Goal: Navigation & Orientation: Find specific page/section

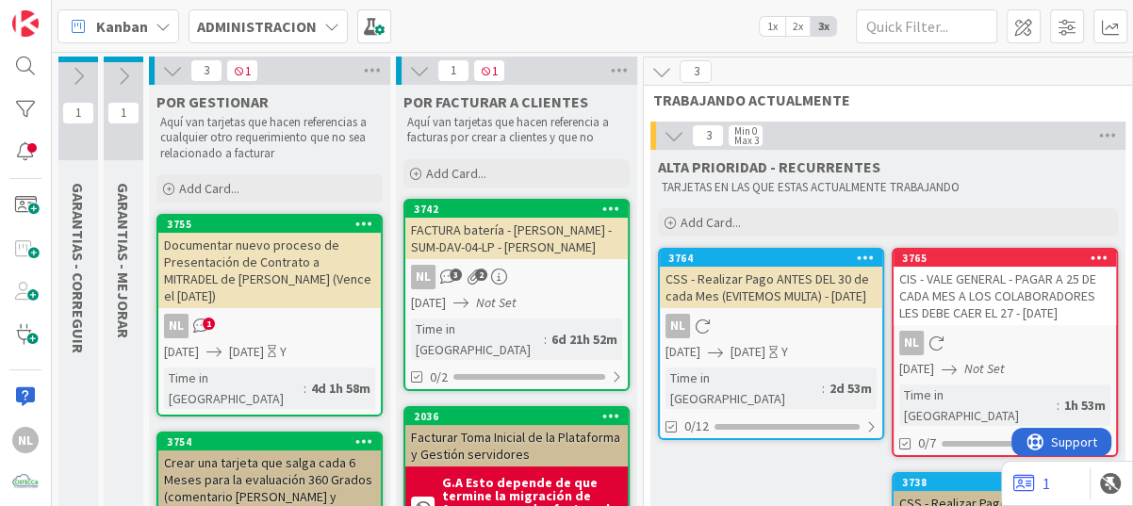
click at [555, 287] on div "NL 3 2" at bounding box center [516, 277] width 222 height 25
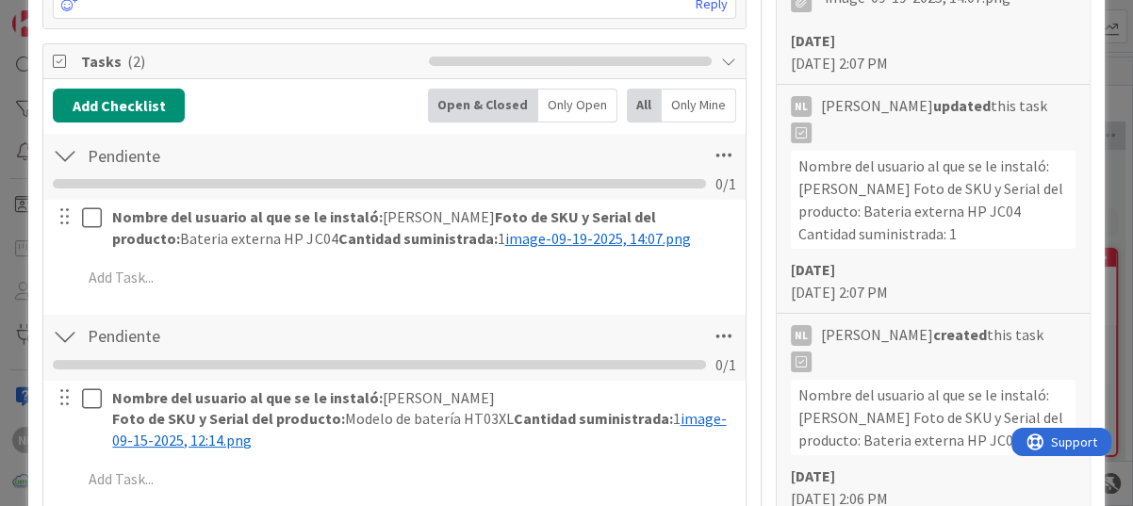
scroll to position [848, 0]
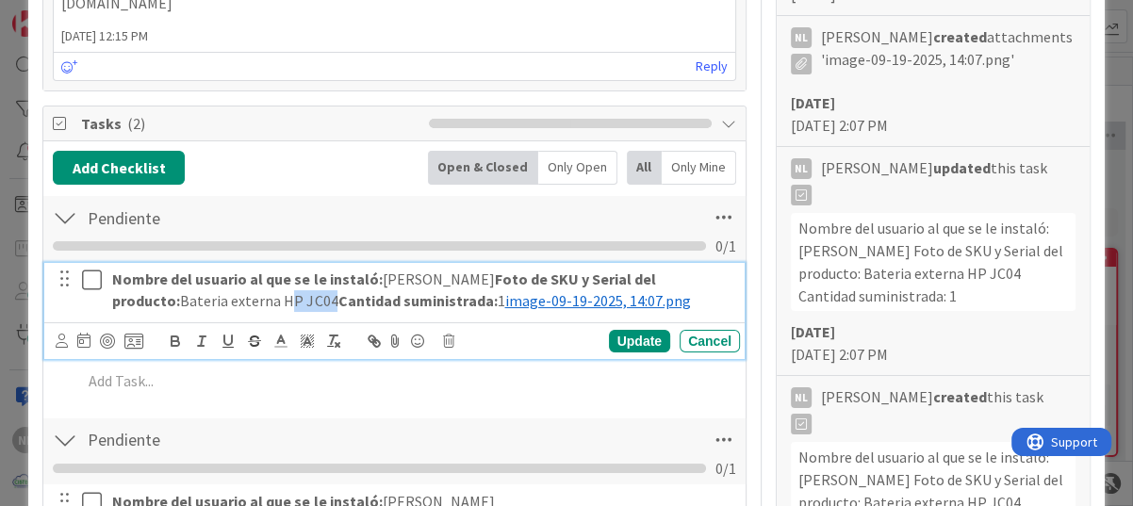
drag, startPoint x: 213, startPoint y: 299, endPoint x: 254, endPoint y: 300, distance: 41.5
click at [254, 300] on p "Nombre del usuario al que se le instaló: Aurelio Gondola Foto de SKU y Serial d…" at bounding box center [422, 290] width 620 height 42
click at [206, 402] on div "Pendiente Checklist Name 9 / 64 Pendiente 0 / 1 Nombre del usuario al que se le…" at bounding box center [394, 300] width 702 height 212
drag, startPoint x: 113, startPoint y: 302, endPoint x: 263, endPoint y: 300, distance: 149.9
click at [263, 300] on p "Nombre del usuario al que se le instaló: Aurelio Gondola Foto de SKU y Serial d…" at bounding box center [422, 290] width 620 height 42
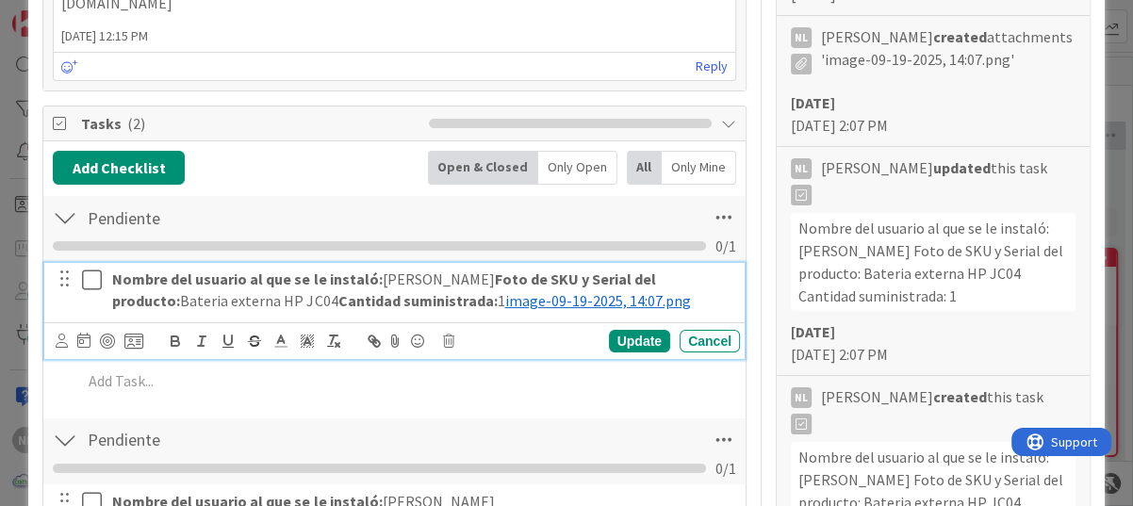
click at [508, 404] on div "Add Checklist Open & Closed Only Open All Only Mine Pendiente Checklist Name 9 …" at bounding box center [394, 380] width 683 height 458
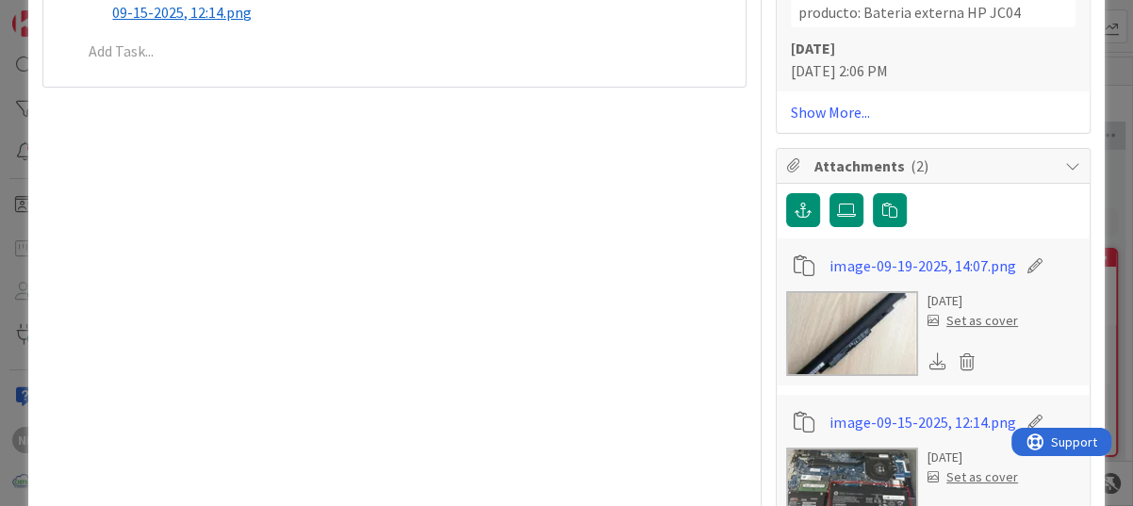
scroll to position [1320, 0]
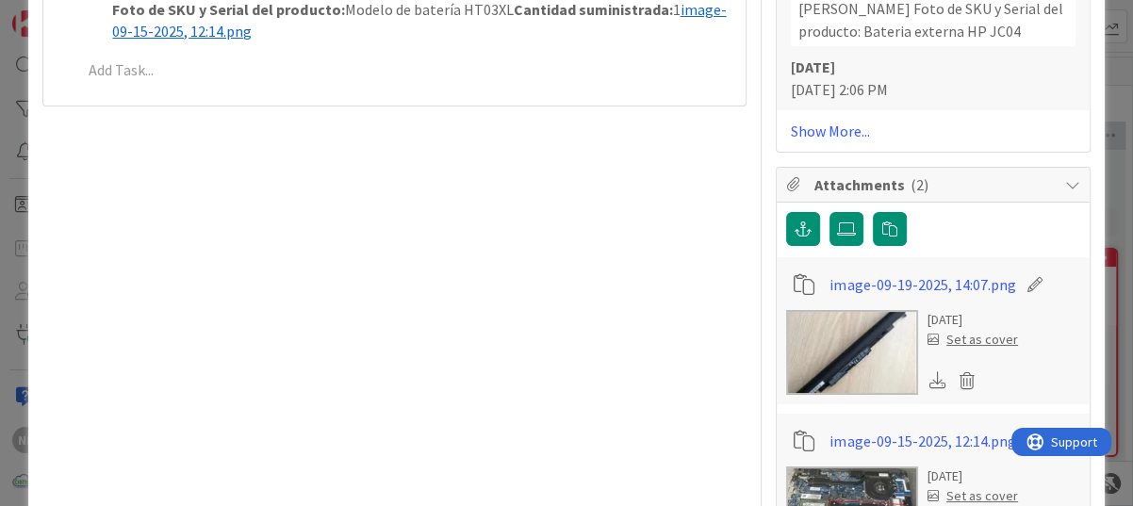
click at [867, 347] on img at bounding box center [852, 352] width 132 height 85
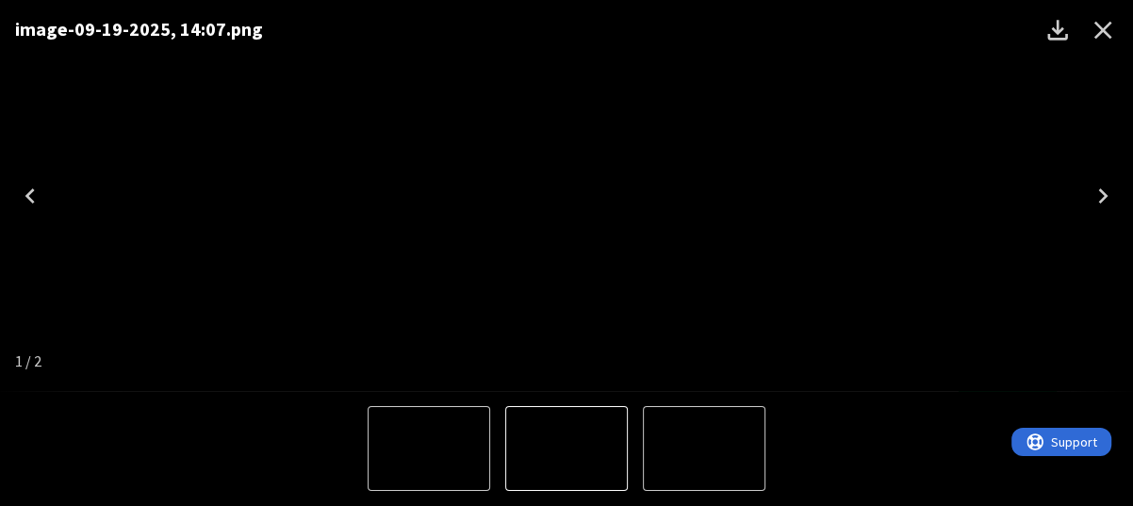
click at [1108, 27] on icon "Close" at bounding box center [1103, 30] width 30 height 30
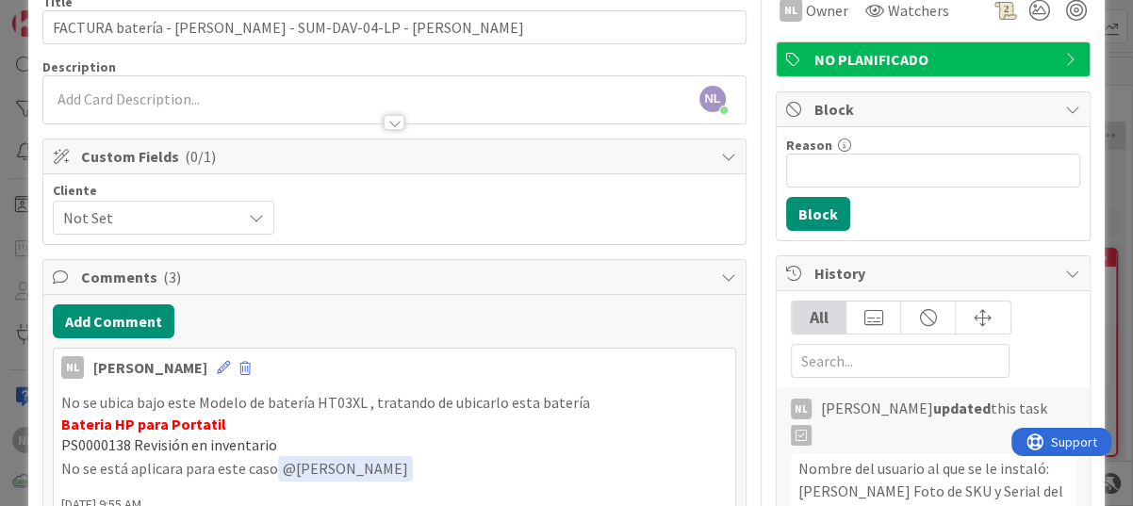
scroll to position [0, 0]
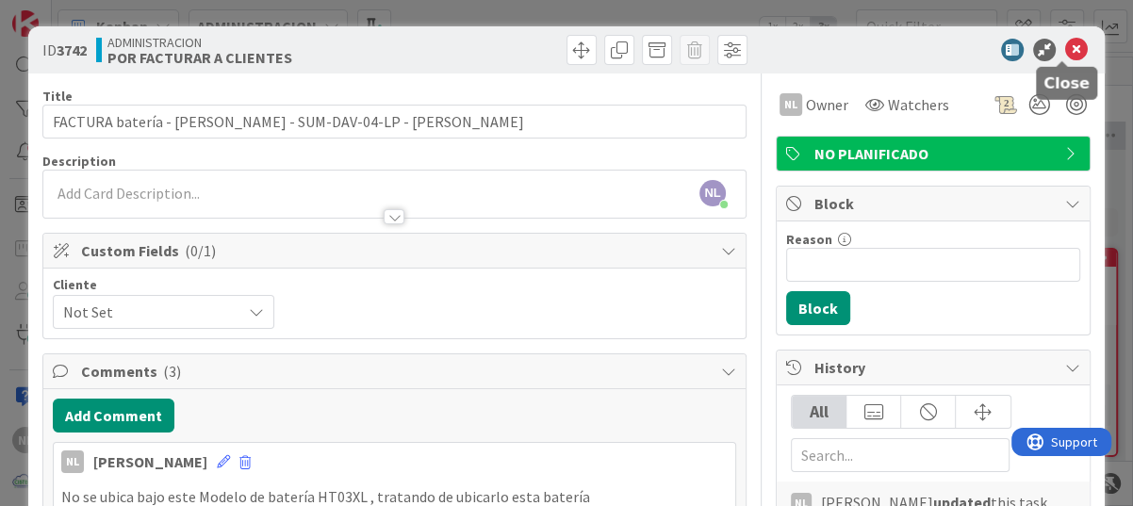
click at [1066, 42] on icon at bounding box center [1076, 50] width 23 height 23
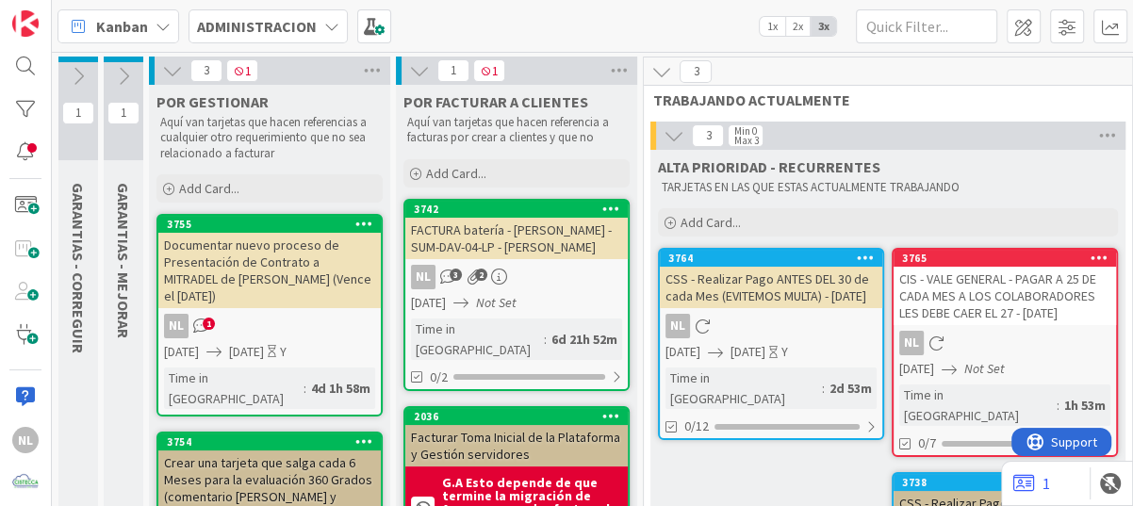
click at [123, 73] on icon at bounding box center [123, 76] width 21 height 21
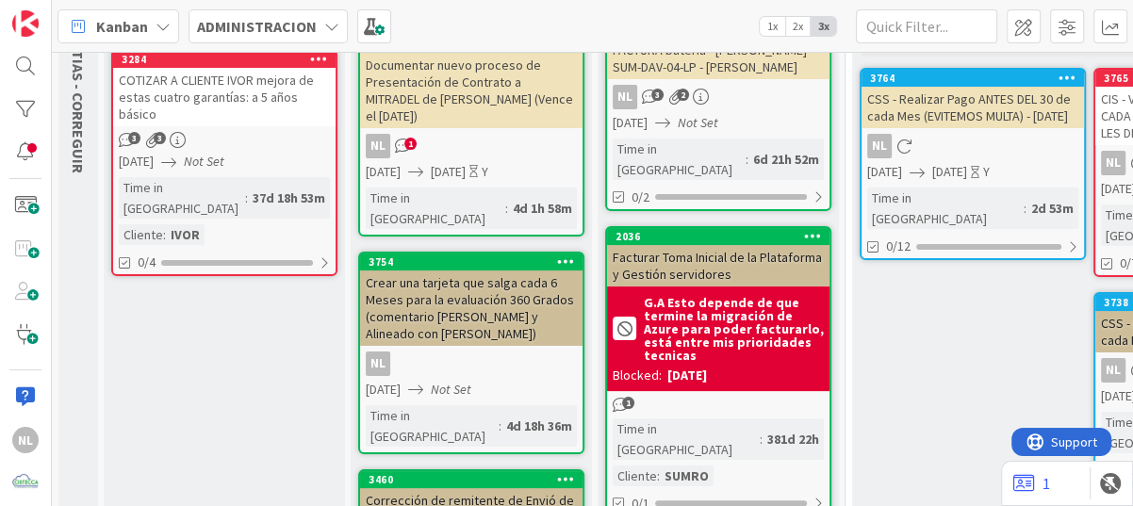
scroll to position [189, 0]
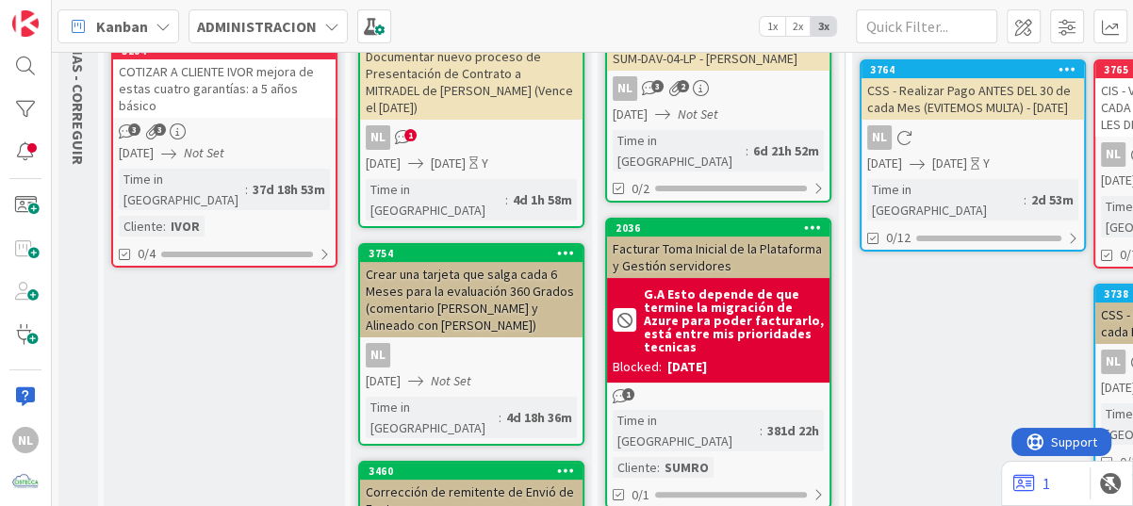
click at [258, 102] on link "3284 COTIZAR A CLIENTE IVOR mejora de estas cuatro garantías: a 5 años básico 3…" at bounding box center [224, 154] width 226 height 227
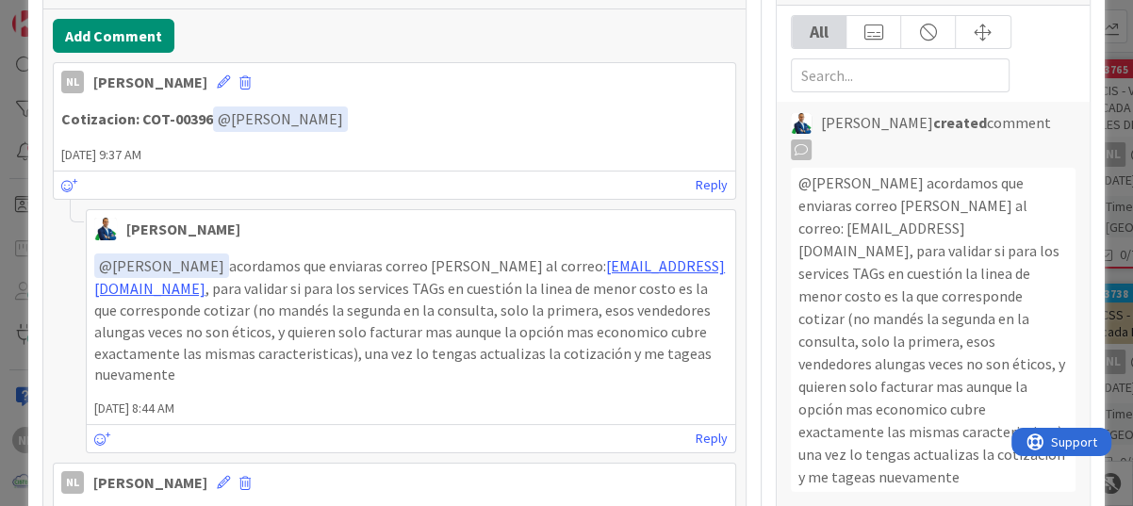
scroll to position [377, 0]
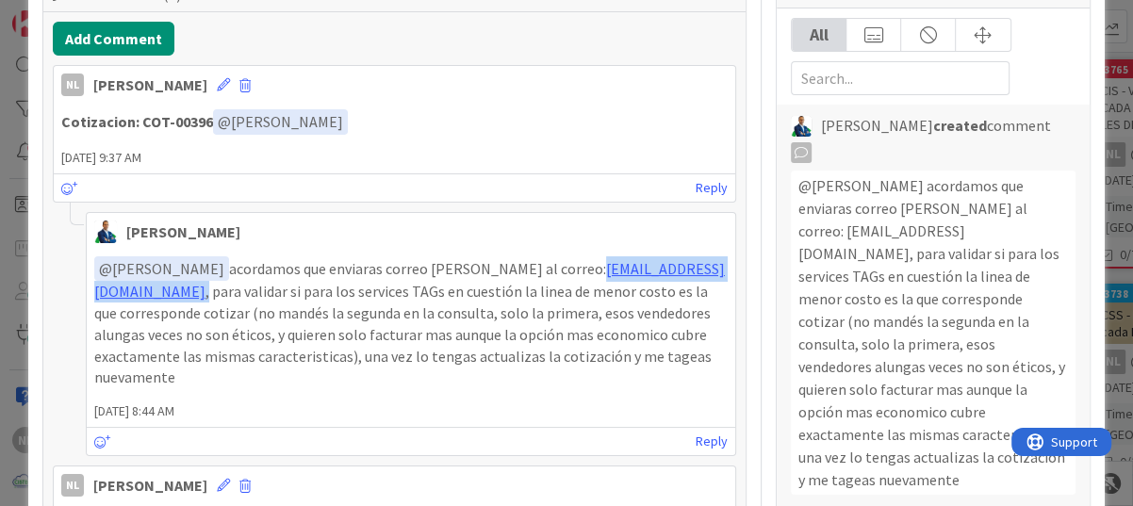
drag, startPoint x: 87, startPoint y: 281, endPoint x: 308, endPoint y: 294, distance: 221.9
click at [308, 294] on div "﻿ @ Nubia Lopez ﻿ acordamos que enviaras correo a ingram al correo: mi.dellquot…" at bounding box center [411, 322] width 648 height 147
drag, startPoint x: 308, startPoint y: 294, endPoint x: 286, endPoint y: 294, distance: 22.6
copy p "mi.dellquotes@ingrammicro.com ,"
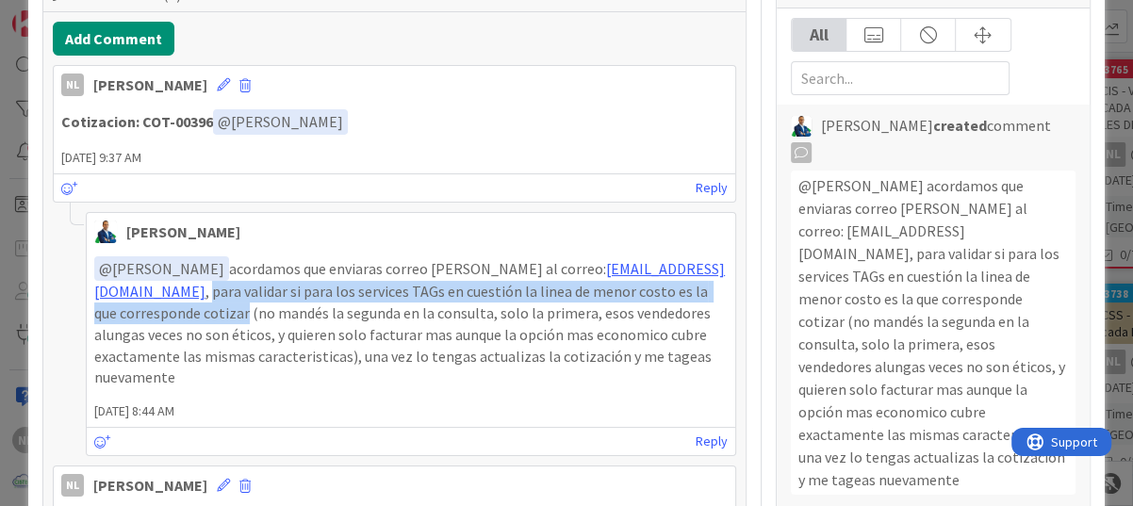
drag, startPoint x: 310, startPoint y: 292, endPoint x: 359, endPoint y: 313, distance: 53.2
click at [359, 313] on p "﻿ @ Nubia Lopez ﻿ acordamos que enviaras correo a ingram al correo: mi.dellquot…" at bounding box center [410, 322] width 633 height 132
drag, startPoint x: 359, startPoint y: 313, endPoint x: 340, endPoint y: 301, distance: 22.5
copy p "para validar si para los services TAGs en cuestión la linea de menor costo es l…"
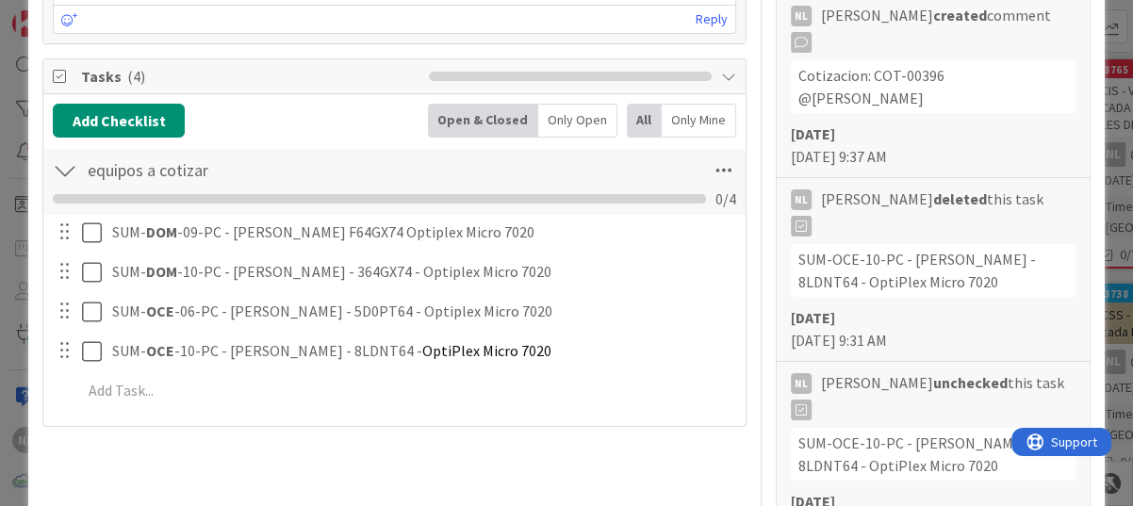
scroll to position [1037, 0]
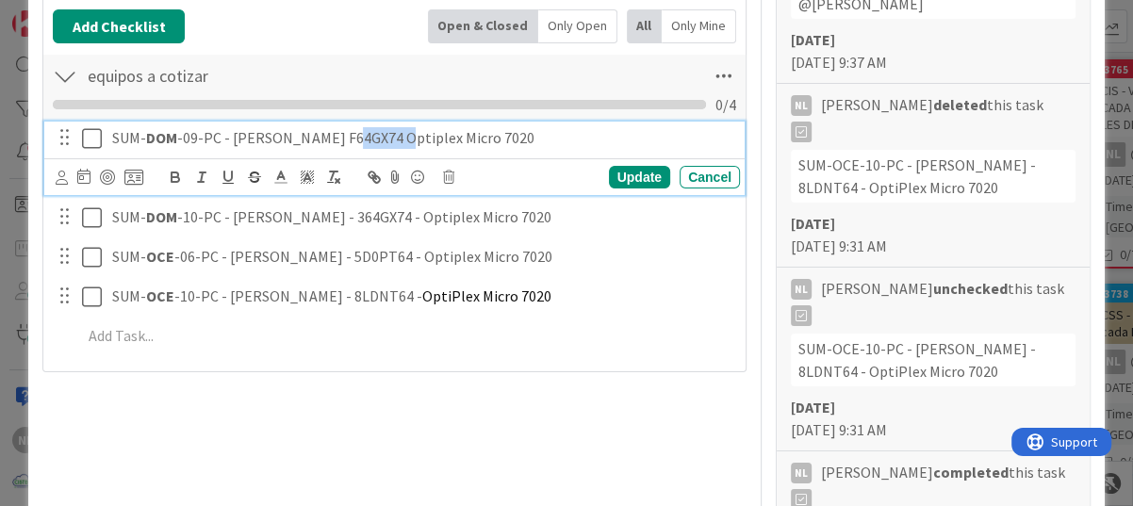
drag, startPoint x: 336, startPoint y: 136, endPoint x: 387, endPoint y: 136, distance: 51.8
click at [387, 136] on p "SUM- DOM -09-PC - Guerline Gustave F64GX74 Optiplex Micro 7020" at bounding box center [422, 138] width 620 height 22
drag, startPoint x: 337, startPoint y: 136, endPoint x: 541, endPoint y: 132, distance: 203.6
click at [541, 132] on p "SUM- DOM -09-PC - Guerline Gustave F64GX74 Optiplex Micro 7020" at bounding box center [422, 138] width 620 height 22
drag, startPoint x: 339, startPoint y: 134, endPoint x: 529, endPoint y: 139, distance: 189.5
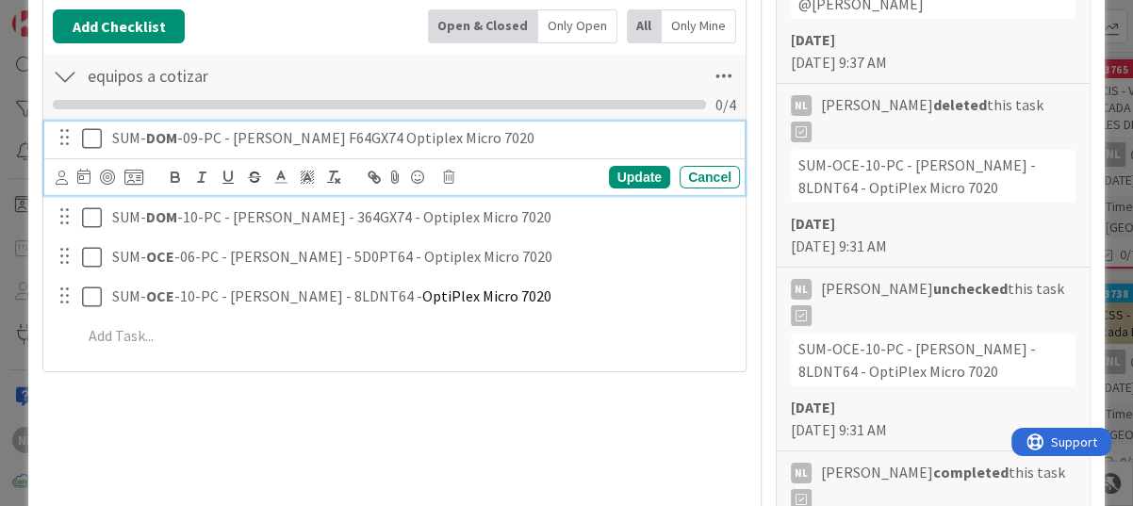
click at [529, 139] on p "SUM- DOM -09-PC - Guerline Gustave F64GX74 Optiplex Micro 7020" at bounding box center [422, 138] width 620 height 22
copy p "F64GX74 Optiplex Micro 7020"
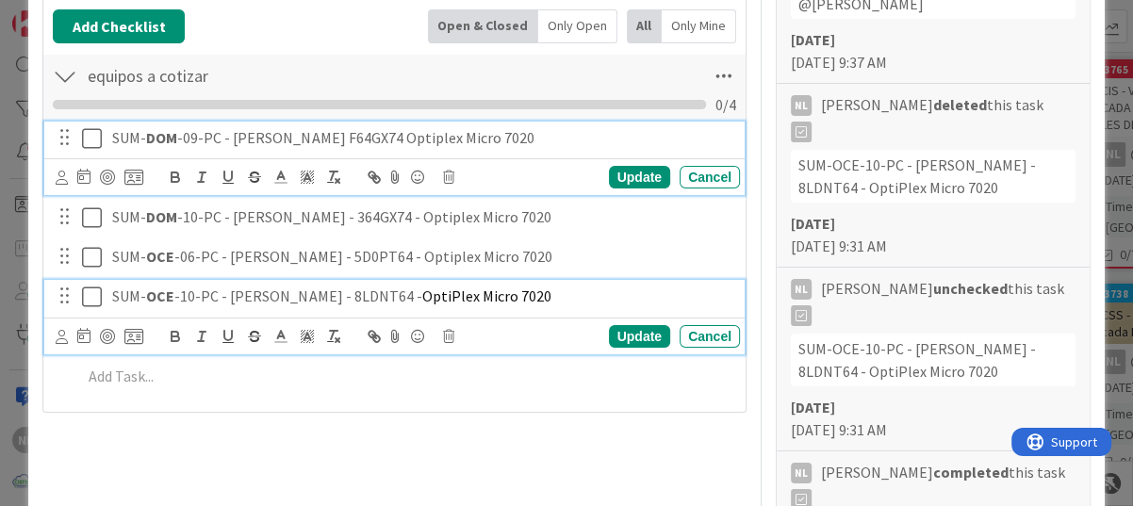
click at [596, 280] on div "SUM- OCE -10-PC - Shaday Ward - 8LDNT64 - OptiPlex Micro 7020" at bounding box center [422, 296] width 635 height 33
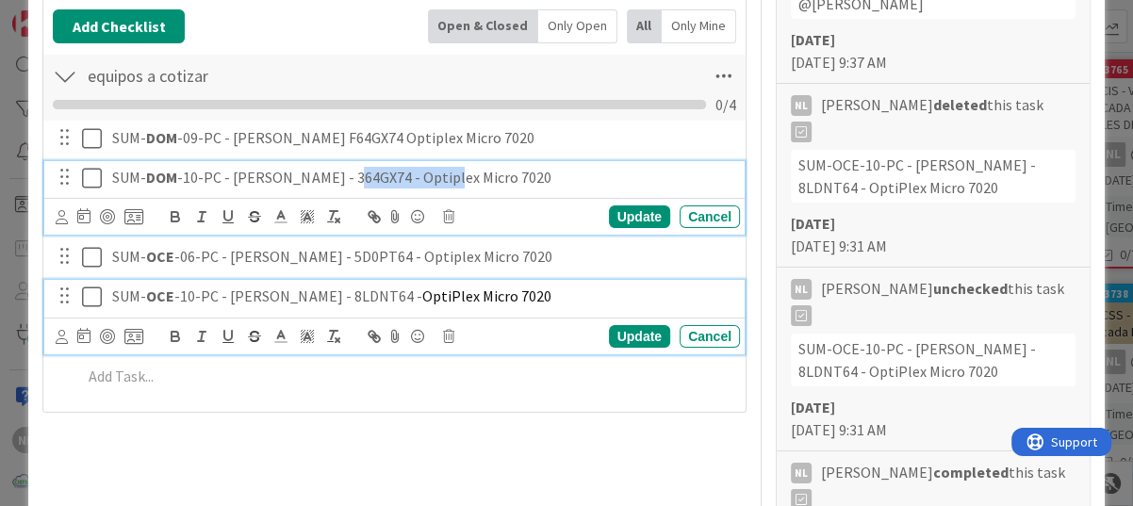
drag, startPoint x: 333, startPoint y: 218, endPoint x: 435, endPoint y: 216, distance: 102.8
click at [435, 216] on div "SUM- DOM -10-PC - Emely Carvajal - 364GX74 - Optiplex Micro 7020 Update Cancel" at bounding box center [394, 198] width 700 height 74
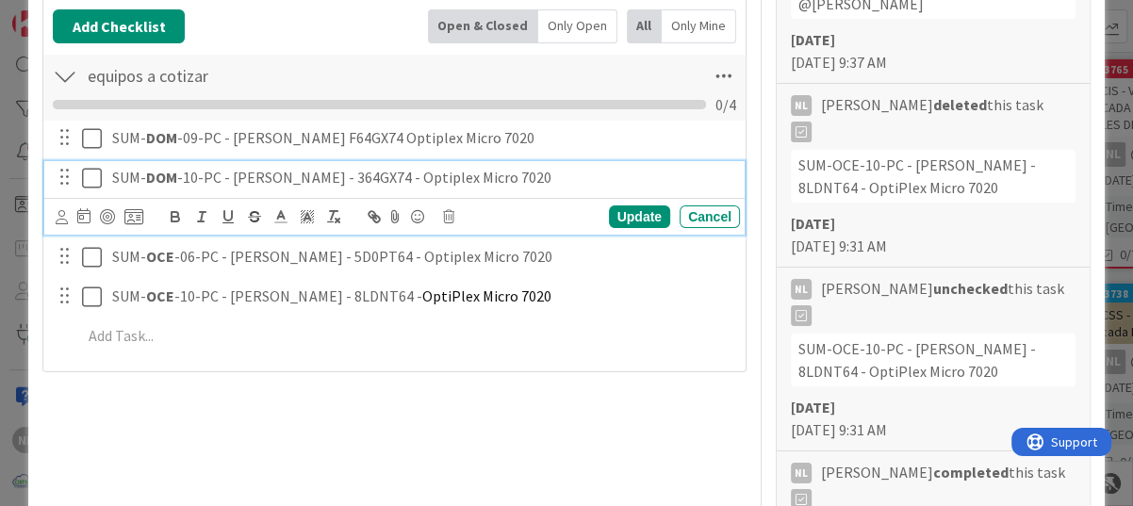
click at [407, 357] on div "equipos a cotizar Checklist Name 17 / 64 equipos a cotizar 0 / 4 SUM- DOM -09-P…" at bounding box center [394, 208] width 702 height 310
drag, startPoint x: 337, startPoint y: 176, endPoint x: 548, endPoint y: 170, distance: 211.2
click at [548, 170] on p "SUM- DOM -10-PC - Emely Carvajal - 364GX74 - Optiplex Micro 7020" at bounding box center [422, 178] width 620 height 22
drag, startPoint x: 333, startPoint y: 176, endPoint x: 522, endPoint y: 173, distance: 189.5
click at [543, 173] on p "SUM- DOM -10-PC - Emely Carvajal - 364GX74 - Optiplex Micro 7020" at bounding box center [422, 178] width 620 height 22
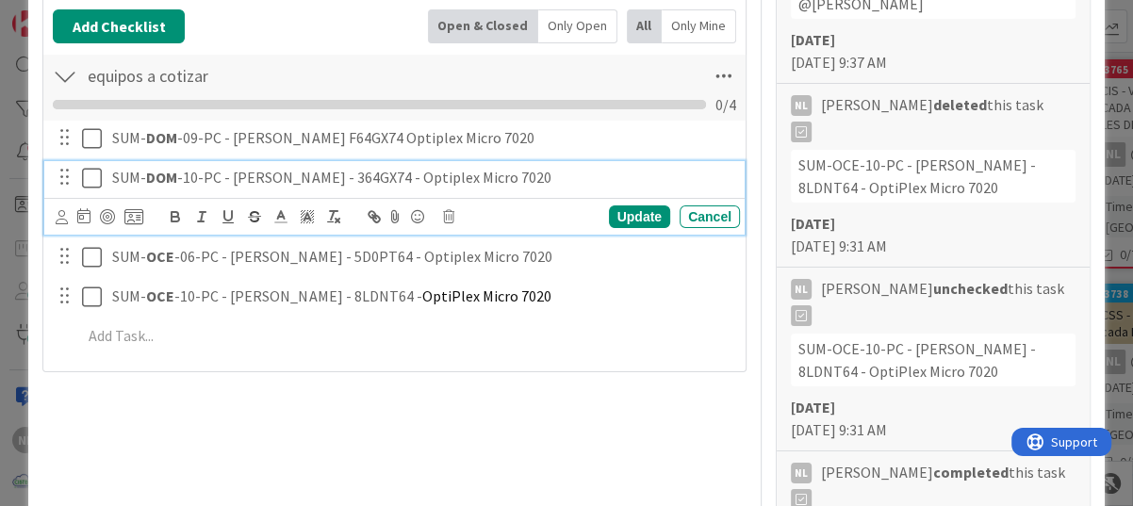
copy p "364GX74 - Optiplex Micro 7020"
click at [482, 366] on div "Add Checklist Open & Closed Only Open All Only Mine equipos a cotizar Checklist…" at bounding box center [394, 186] width 702 height 372
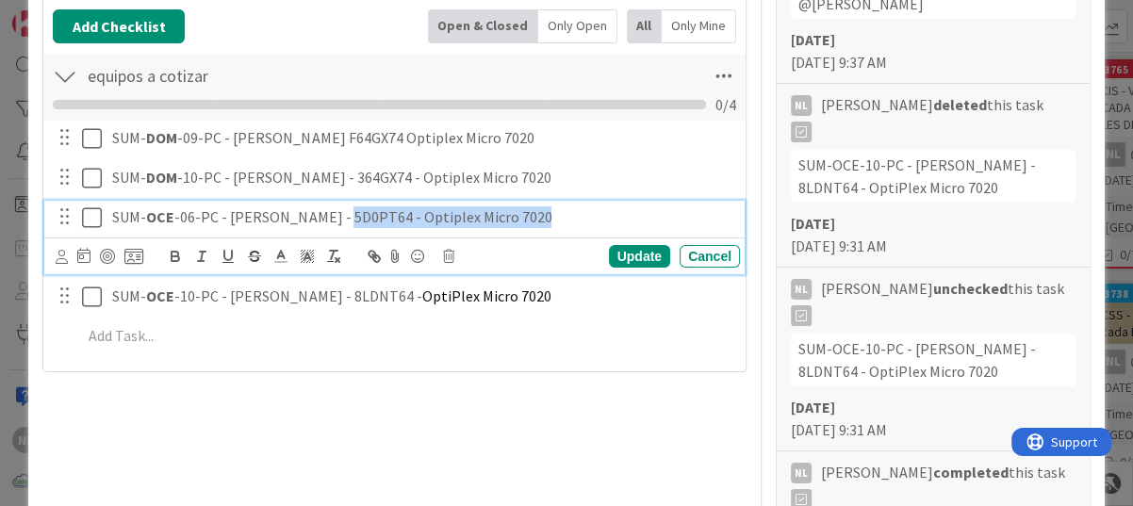
drag, startPoint x: 332, startPoint y: 213, endPoint x: 525, endPoint y: 212, distance: 193.2
click at [525, 212] on p "SUM- OCE -06-PC - Johrenny Mora - 5D0PT64 - Optiplex Micro 7020" at bounding box center [422, 217] width 620 height 22
copy p "5D0PT64 - Optiplex Micro 7020"
click at [458, 414] on div "Title 73 / 128 COTIZAR A CLIENTE IVOR mejora de estas cuatro garantías: a 5 año…" at bounding box center [394, 460] width 704 height 2847
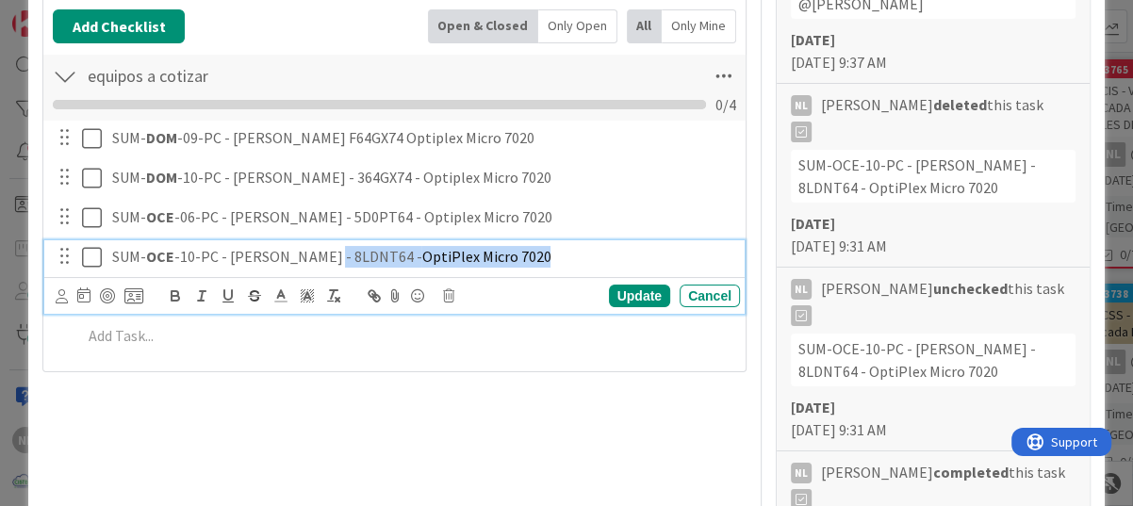
drag, startPoint x: 318, startPoint y: 253, endPoint x: 512, endPoint y: 254, distance: 194.2
click at [512, 254] on p "SUM- OCE -10-PC - Shaday Ward - 8LDNT64 - OptiPlex Micro 7020" at bounding box center [422, 257] width 620 height 22
copy p "8LDNT64 - OptiPlex Micro 7020"
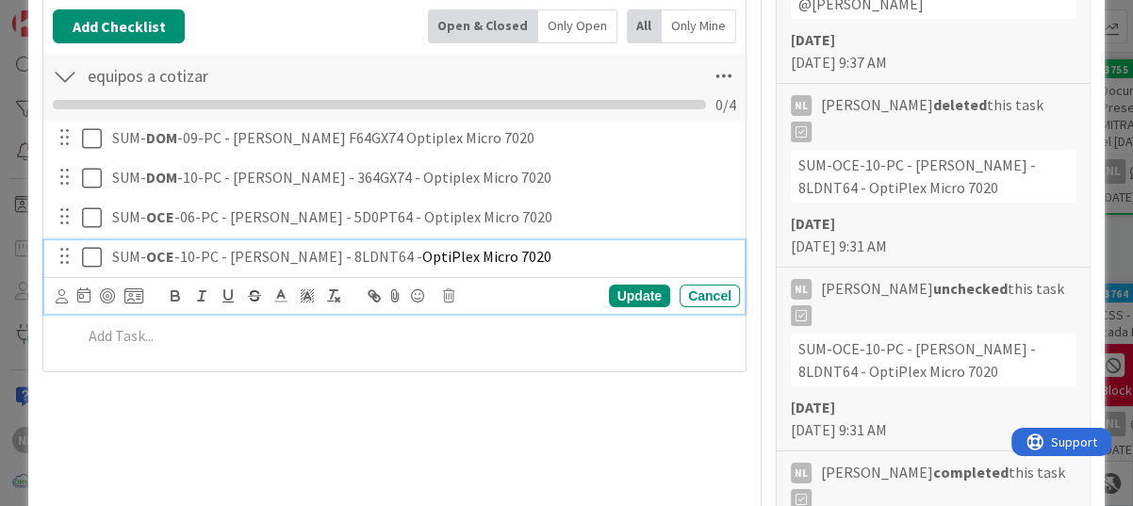
click at [552, 423] on div "Title 73 / 128 COTIZAR A CLIENTE IVOR mejora de estas cuatro garantías: a 5 año…" at bounding box center [394, 460] width 704 height 2847
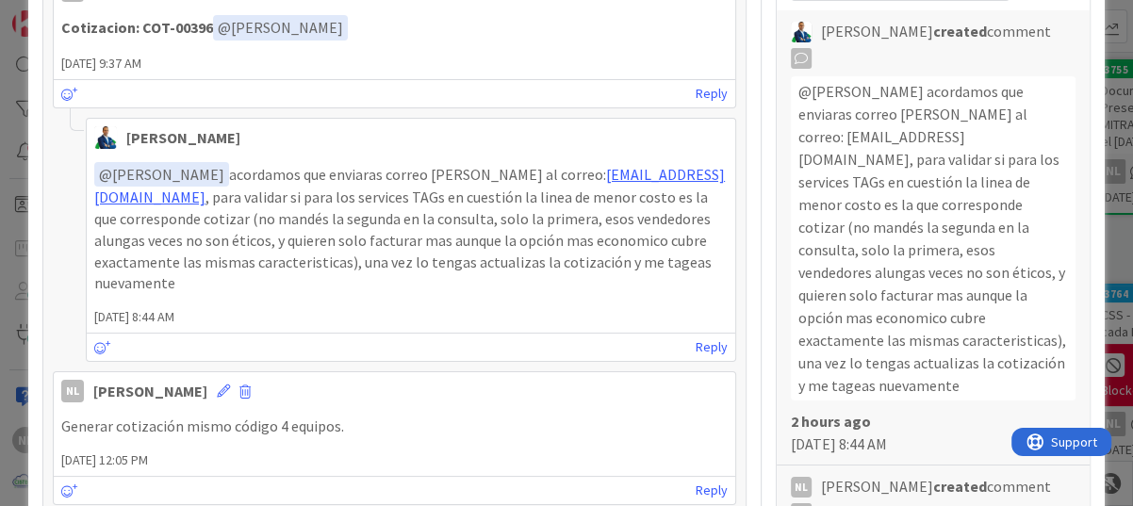
scroll to position [0, 0]
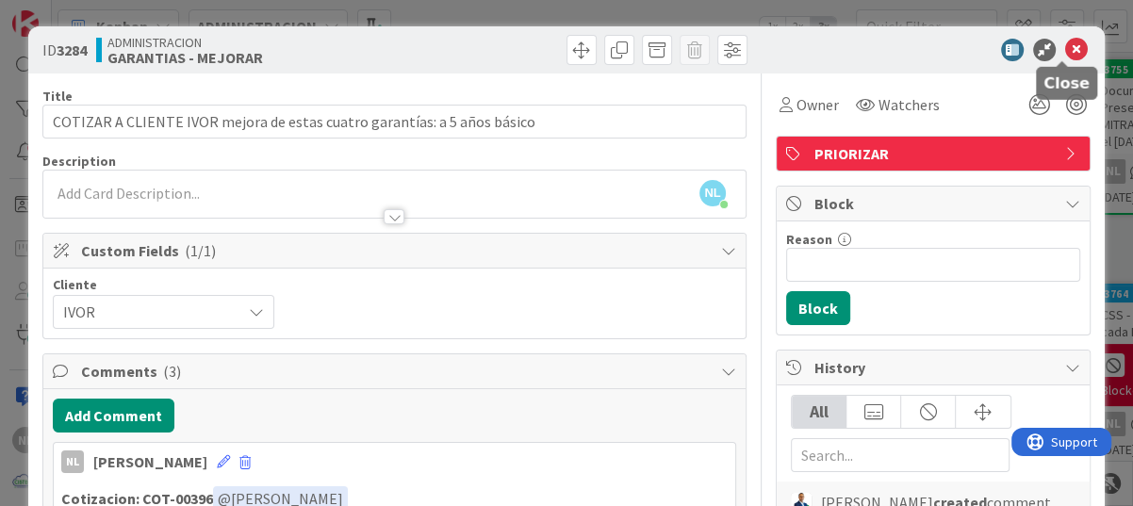
click at [1065, 47] on icon at bounding box center [1076, 50] width 23 height 23
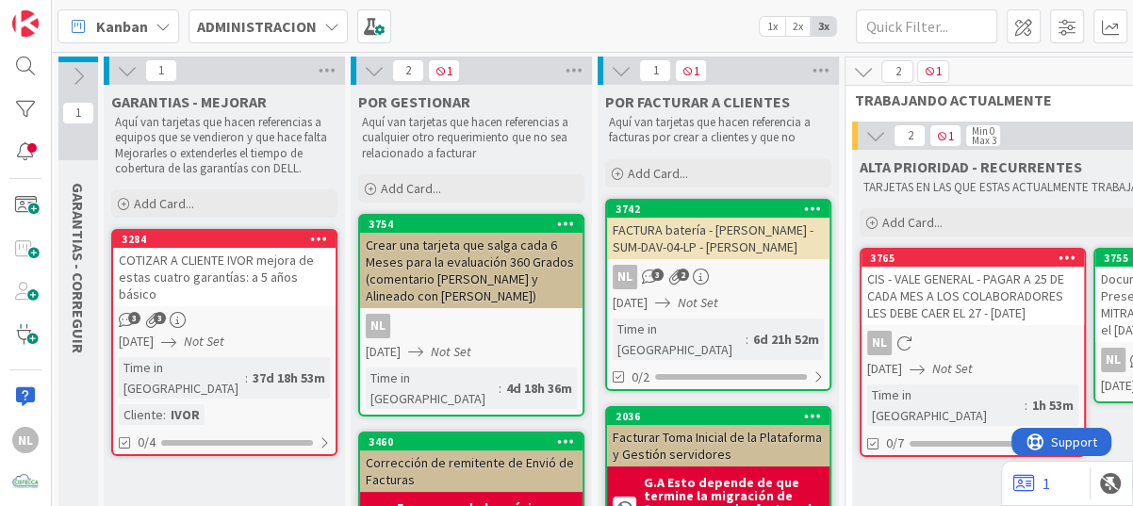
click at [124, 68] on icon at bounding box center [127, 70] width 21 height 21
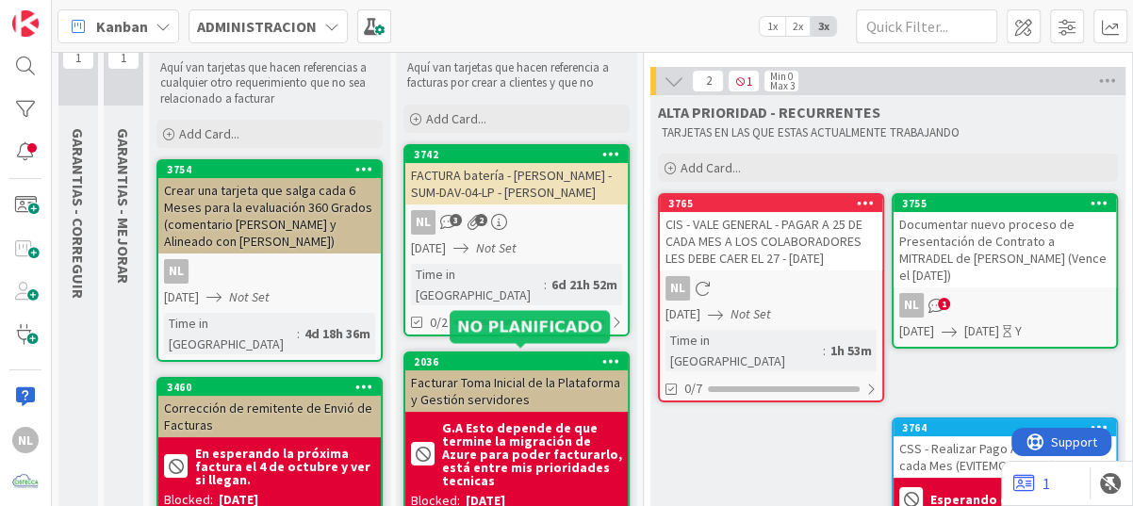
scroll to position [189, 0]
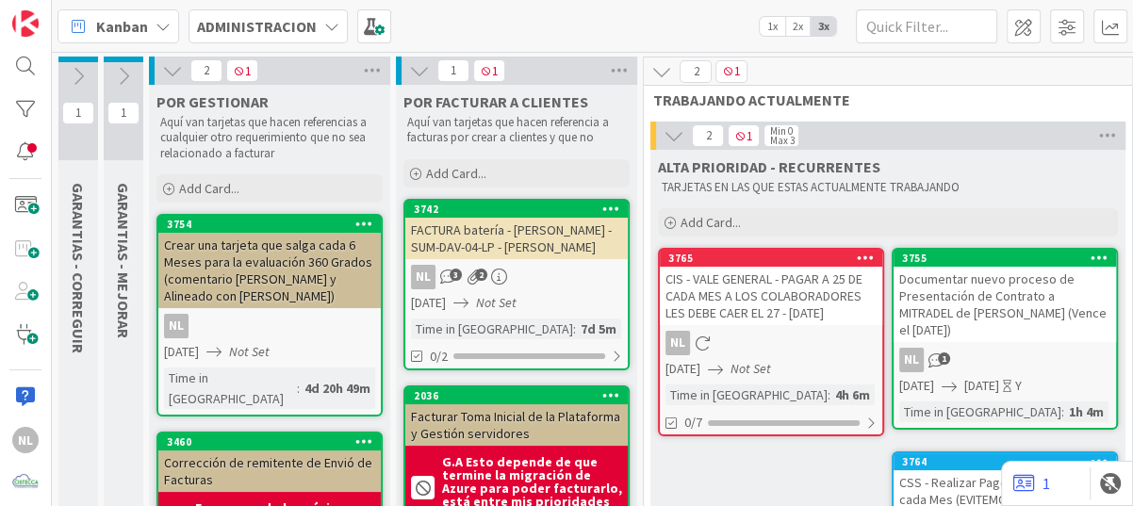
click at [134, 77] on button at bounding box center [124, 76] width 40 height 28
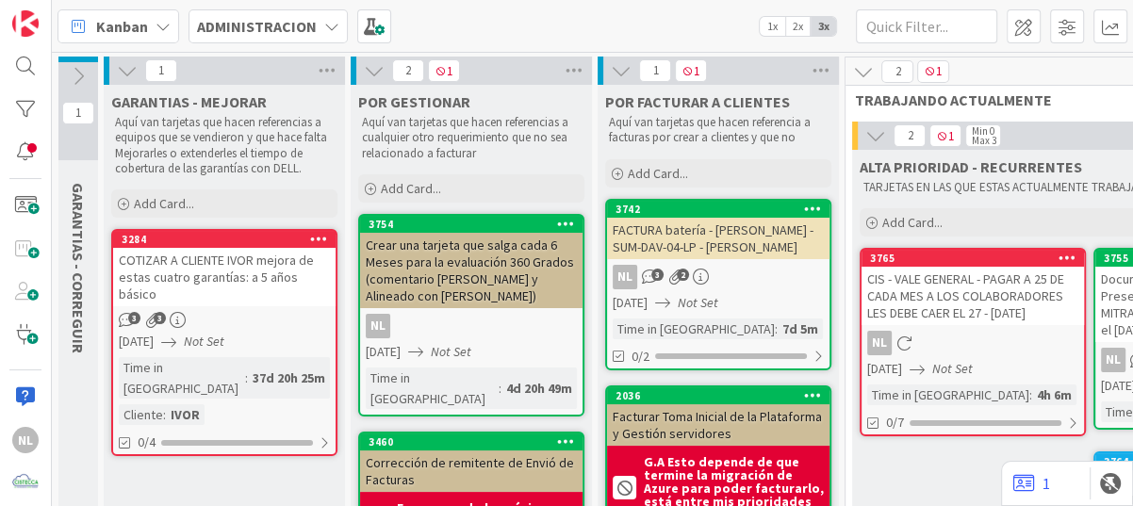
click at [72, 74] on icon at bounding box center [78, 76] width 21 height 21
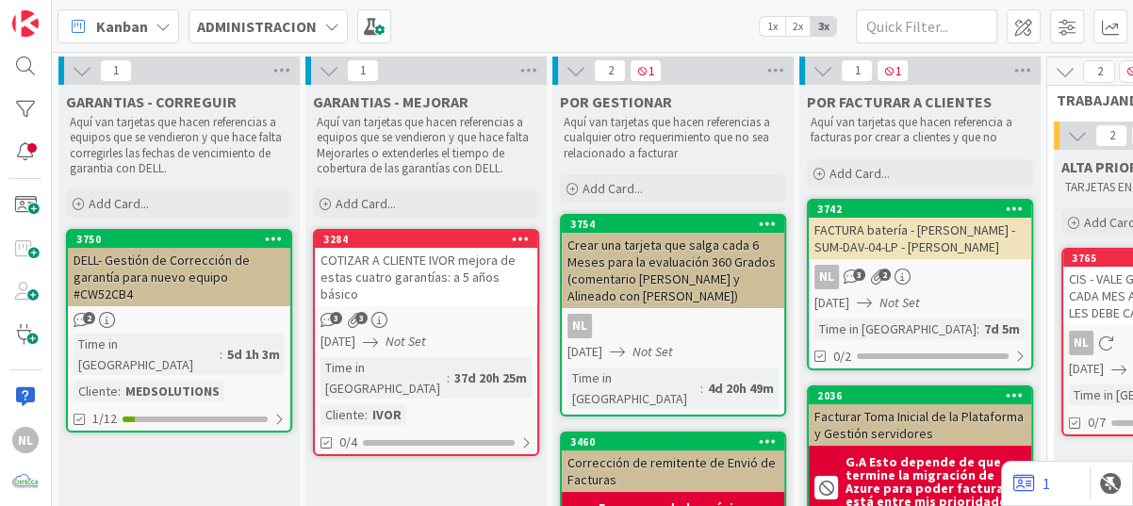
click at [77, 72] on icon at bounding box center [82, 70] width 21 height 21
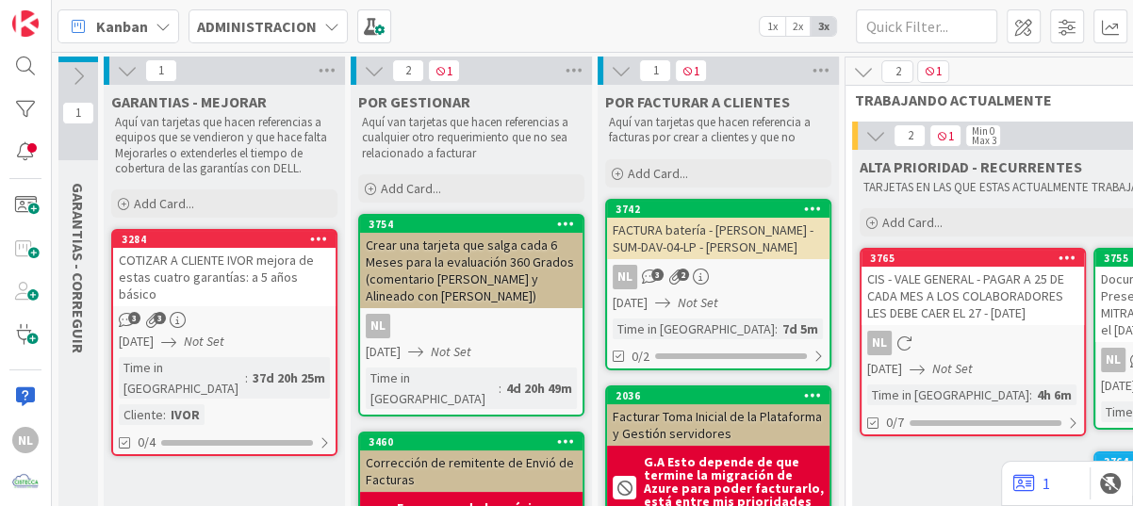
click at [123, 74] on icon at bounding box center [127, 70] width 21 height 21
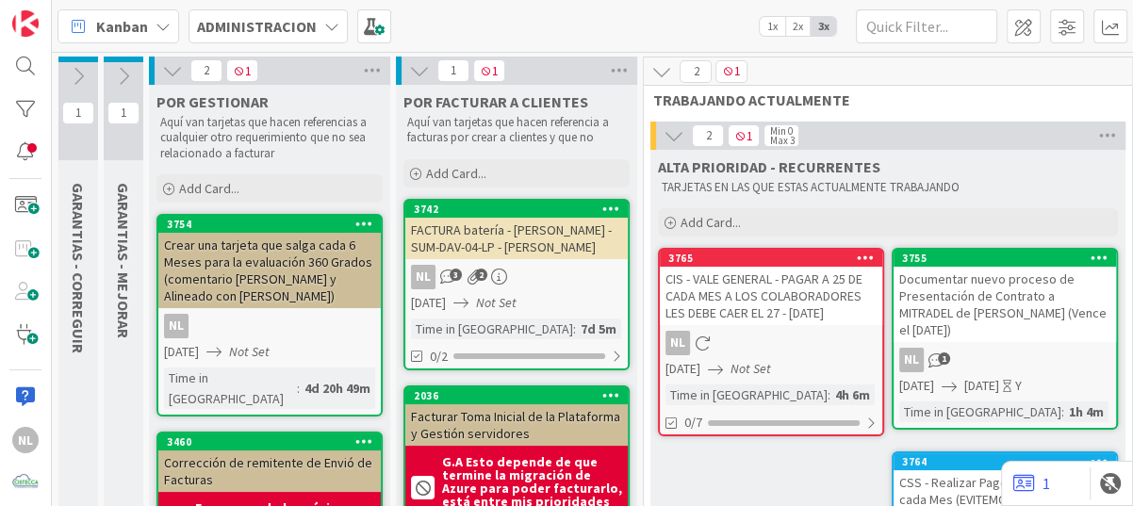
click at [168, 68] on icon at bounding box center [172, 70] width 21 height 21
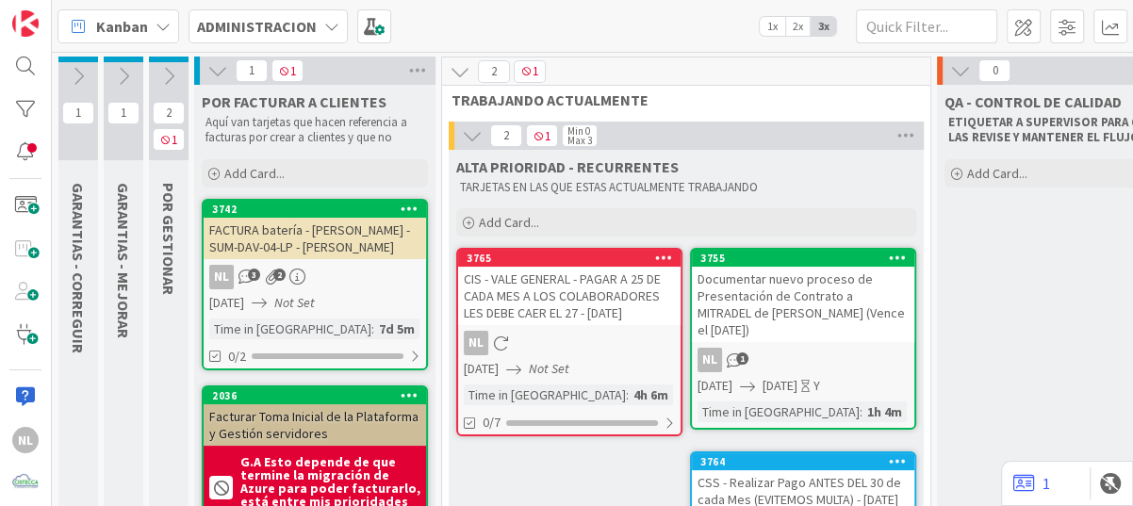
click at [207, 69] on icon at bounding box center [217, 70] width 21 height 21
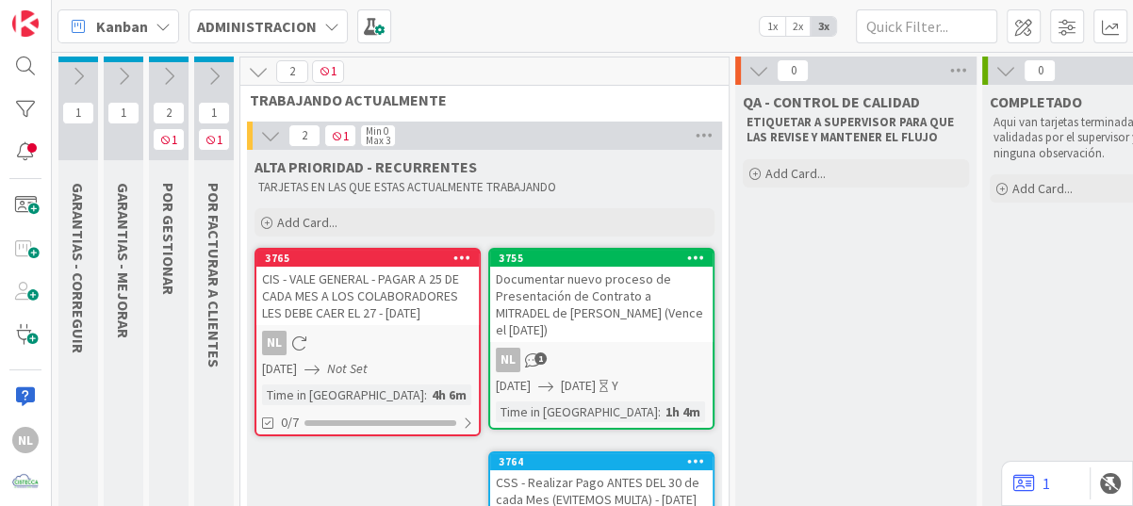
click at [1039, 237] on div "COMPLETADO Aqui van tarjetas terminadas y ya validadas por el supervisor y no t…" at bounding box center [1102, 408] width 241 height 647
click at [215, 72] on icon at bounding box center [214, 76] width 21 height 21
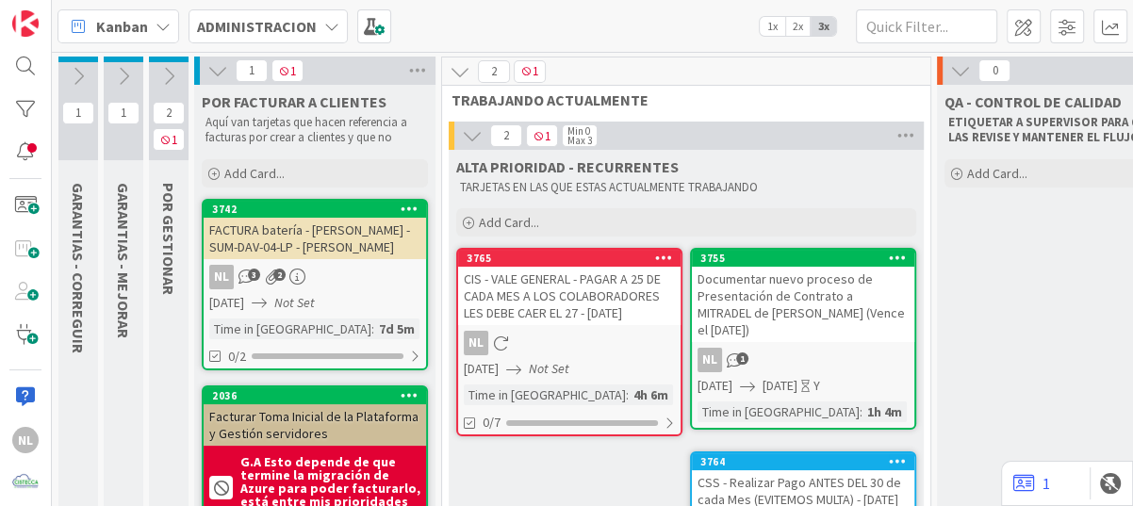
click at [171, 73] on icon at bounding box center [168, 76] width 21 height 21
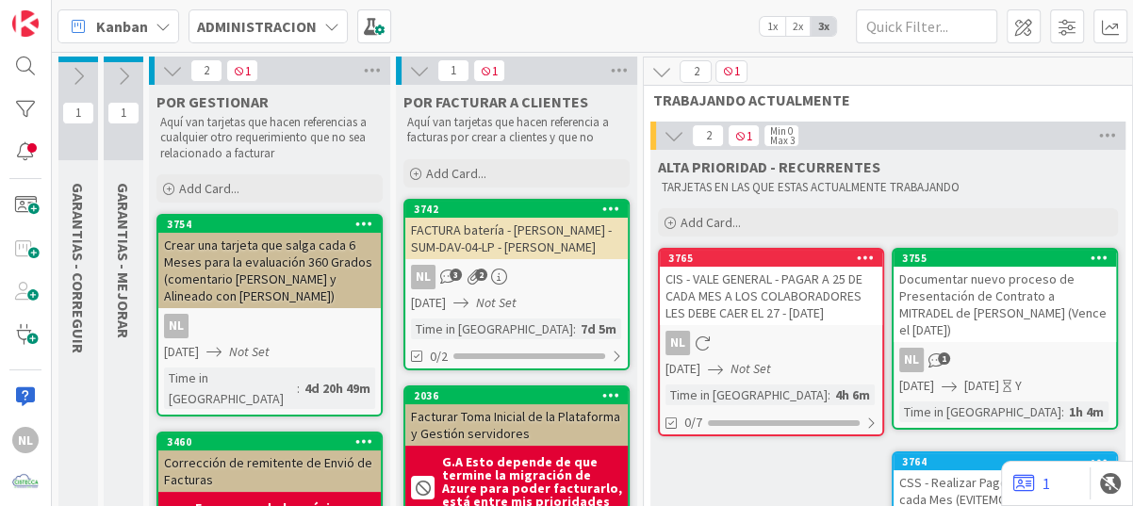
click at [119, 74] on icon at bounding box center [123, 76] width 21 height 21
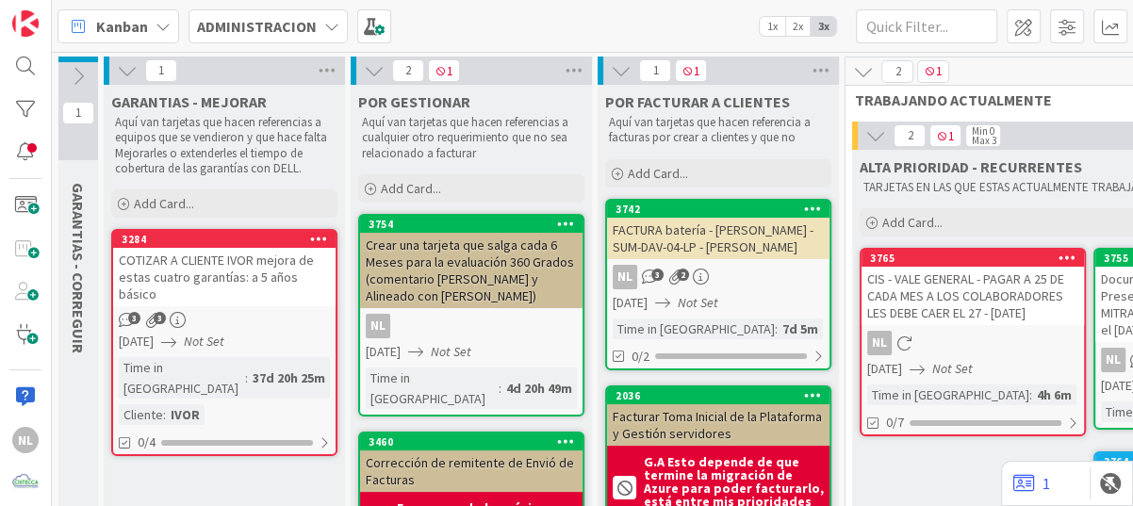
click at [279, 368] on div "37d 20h 25m" at bounding box center [289, 378] width 82 height 21
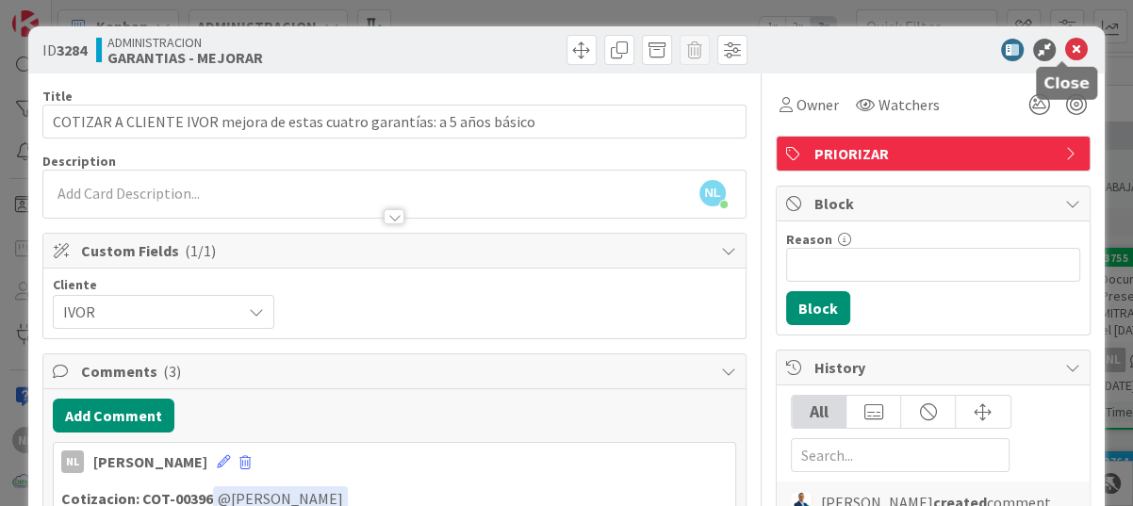
click at [1070, 45] on icon at bounding box center [1076, 50] width 23 height 23
